Goal: Download file/media

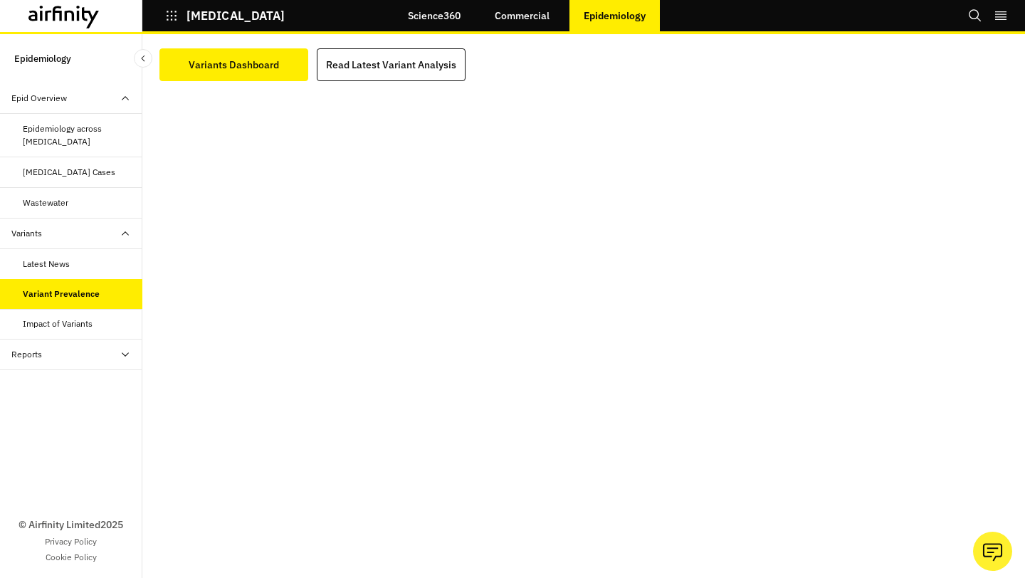
click at [171, 16] on icon "button" at bounding box center [171, 15] width 13 height 13
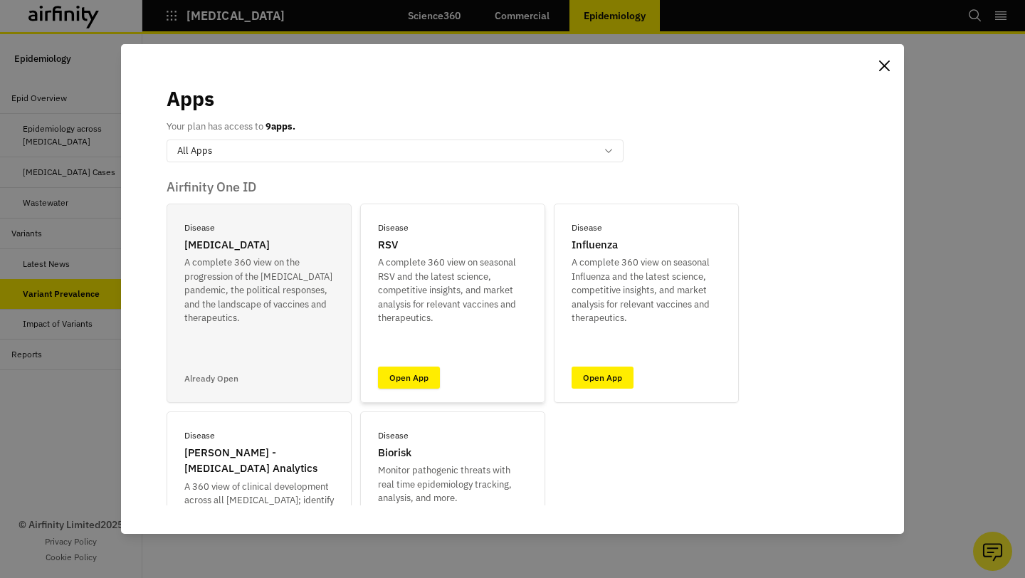
click at [402, 367] on link "Open App" at bounding box center [409, 378] width 62 height 22
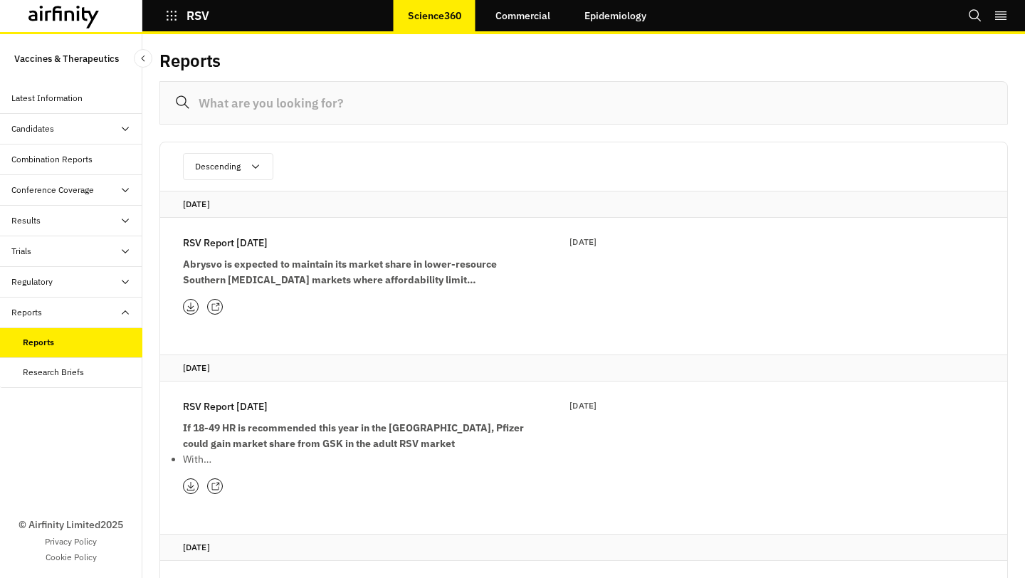
click at [239, 243] on p "RSV Report [DATE]" at bounding box center [225, 243] width 85 height 16
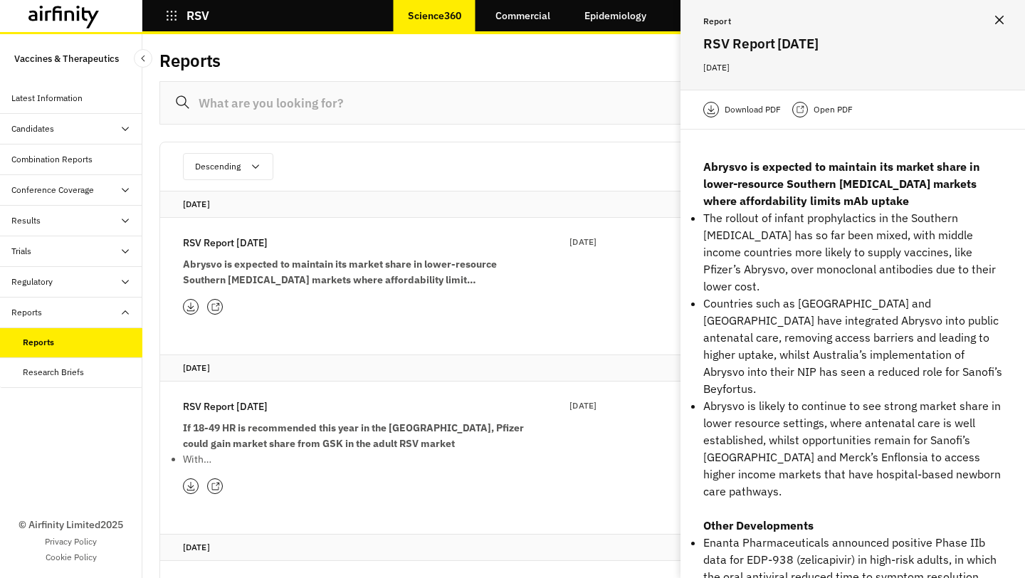
click at [755, 103] on p "Download PDF" at bounding box center [753, 110] width 56 height 14
click at [268, 404] on p "RSV Report 9th September" at bounding box center [225, 407] width 85 height 16
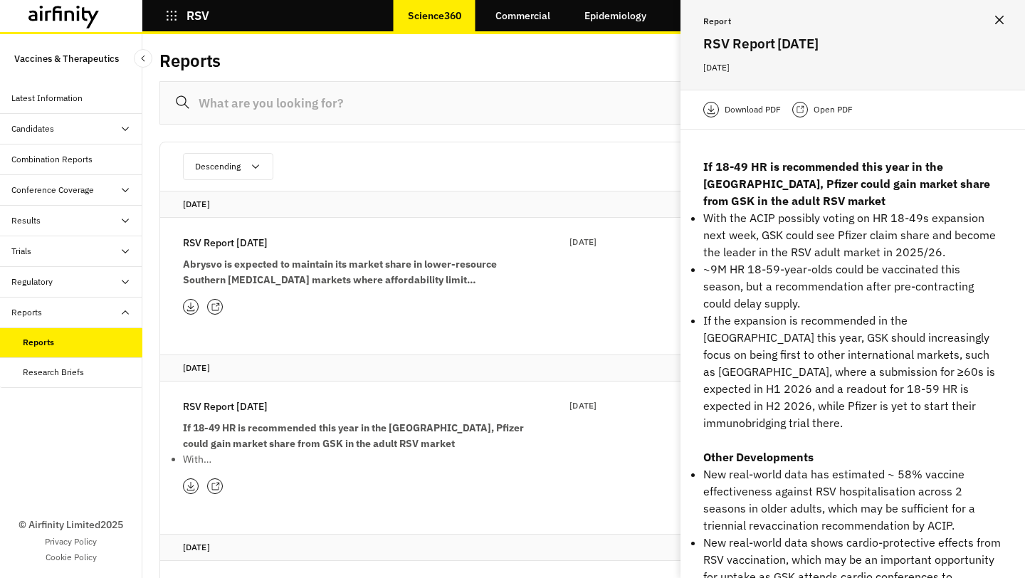
click at [746, 106] on p "Download PDF" at bounding box center [753, 110] width 56 height 14
